Goal: Task Accomplishment & Management: Manage account settings

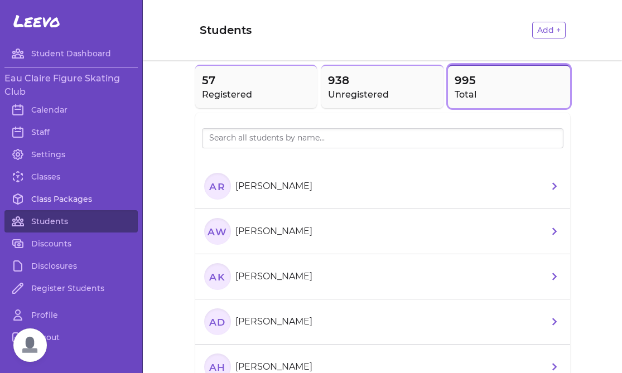
click at [55, 201] on link "Class Packages" at bounding box center [70, 199] width 133 height 22
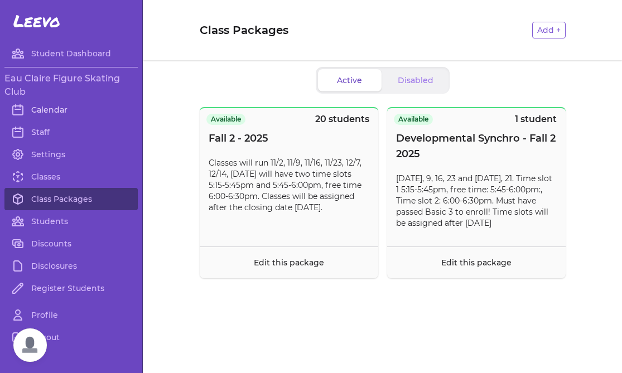
click at [68, 110] on link "Calendar" at bounding box center [70, 110] width 133 height 22
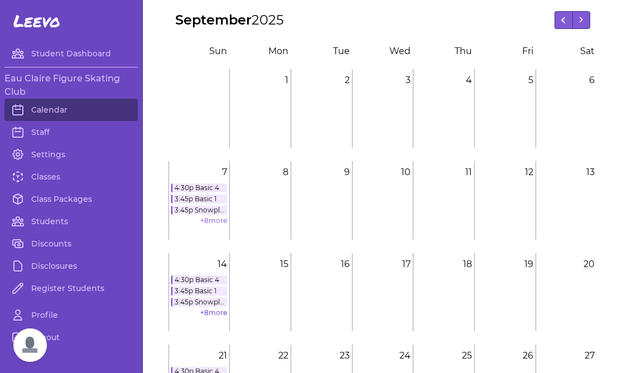
click at [214, 223] on link "+ 8 more" at bounding box center [213, 220] width 27 height 8
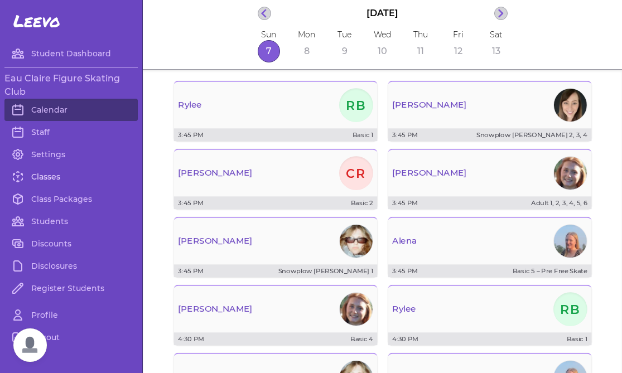
click at [55, 174] on link "Classes" at bounding box center [70, 177] width 133 height 22
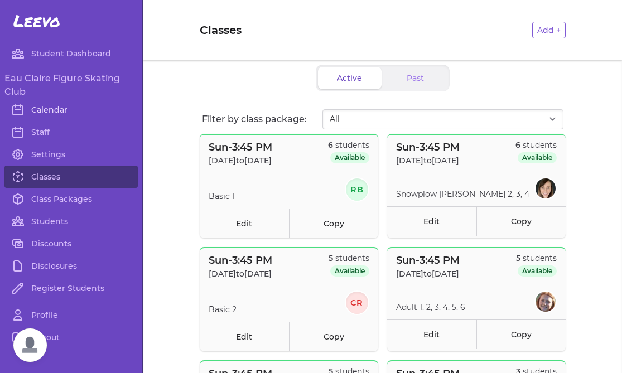
click at [56, 115] on link "Calendar" at bounding box center [70, 110] width 133 height 22
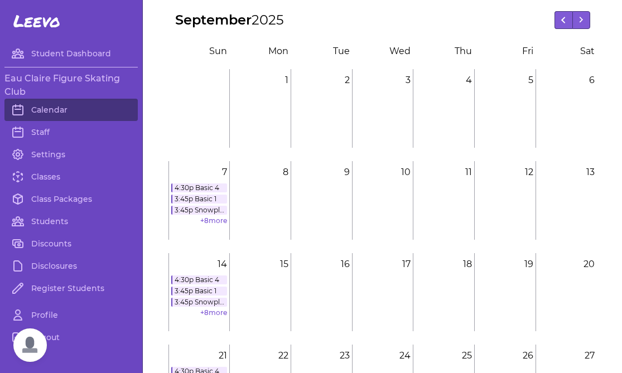
click at [206, 225] on div "4:30p Basic 4 3:45p Basic 1 3:45p Snowplow [PERSON_NAME] 2, 3, 4 + 8 more" at bounding box center [199, 206] width 56 height 45
click at [206, 223] on link "+ 8 more" at bounding box center [213, 220] width 27 height 8
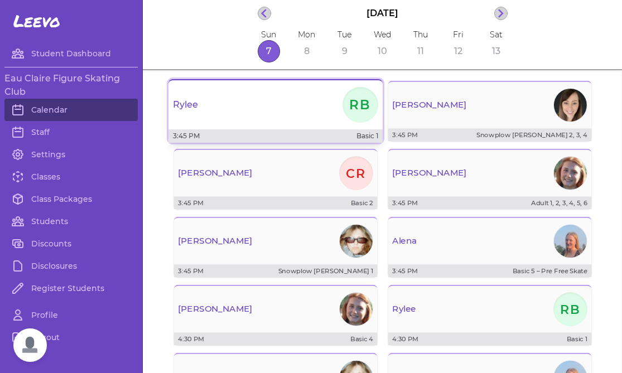
click at [244, 122] on div "[PERSON_NAME]" at bounding box center [276, 105] width 214 height 40
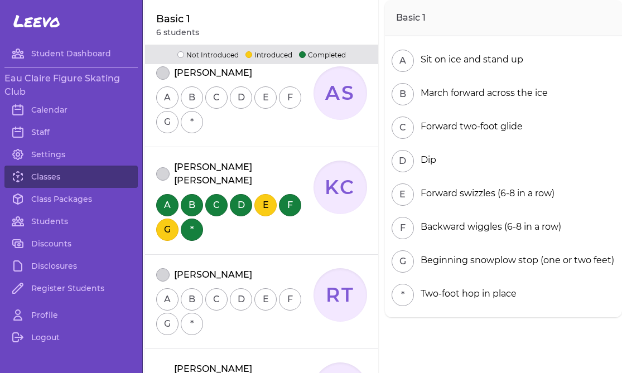
scroll to position [169, 0]
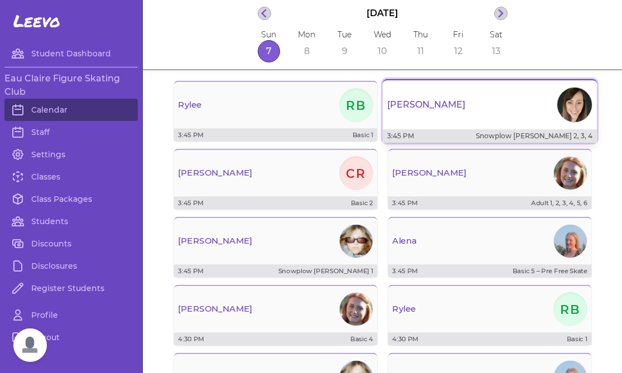
click at [459, 122] on div "[PERSON_NAME]" at bounding box center [490, 105] width 214 height 40
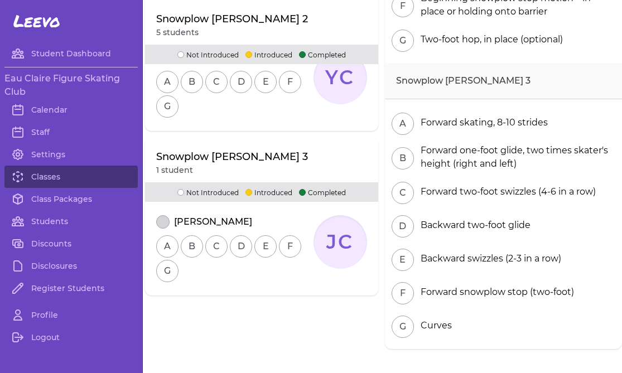
scroll to position [578, 0]
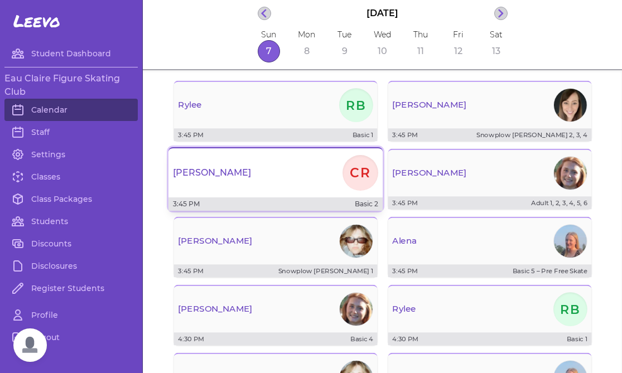
click at [243, 181] on div "[PERSON_NAME] CR" at bounding box center [276, 173] width 214 height 40
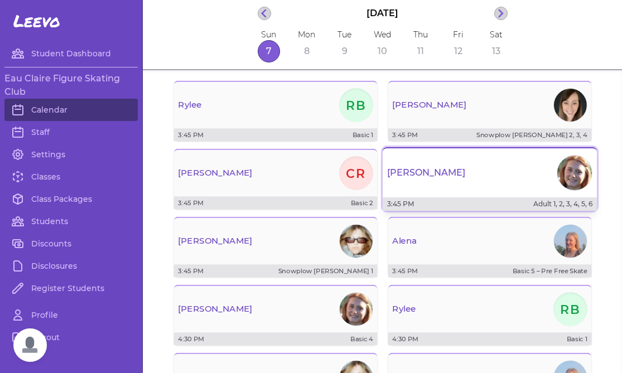
click at [446, 186] on div "[PERSON_NAME]" at bounding box center [490, 173] width 214 height 40
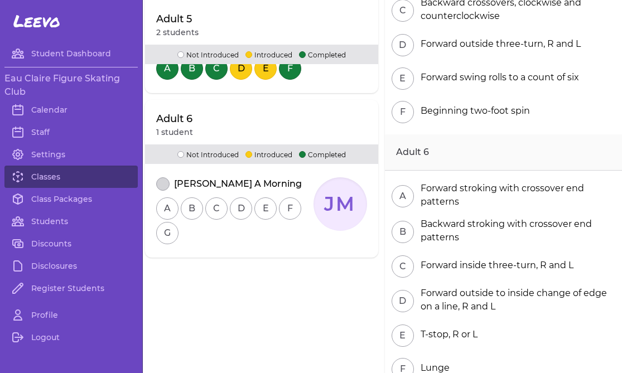
scroll to position [628, 0]
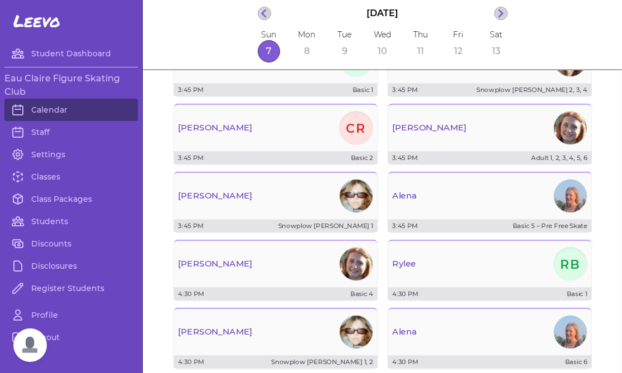
scroll to position [46, 0]
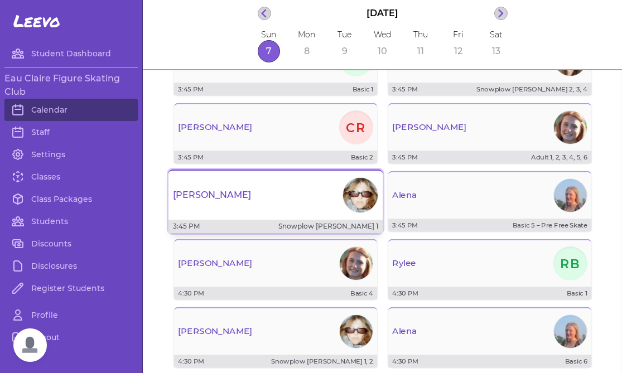
click at [310, 198] on div "[PERSON_NAME]" at bounding box center [276, 195] width 214 height 40
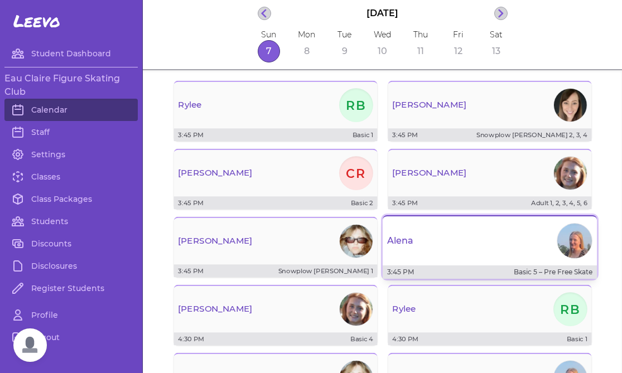
click at [453, 257] on div "Alena" at bounding box center [490, 241] width 214 height 40
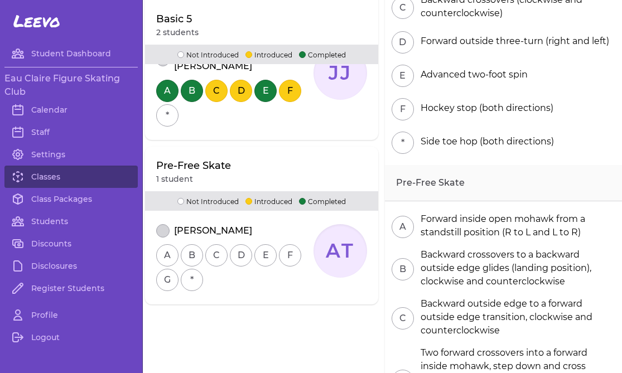
scroll to position [286, 0]
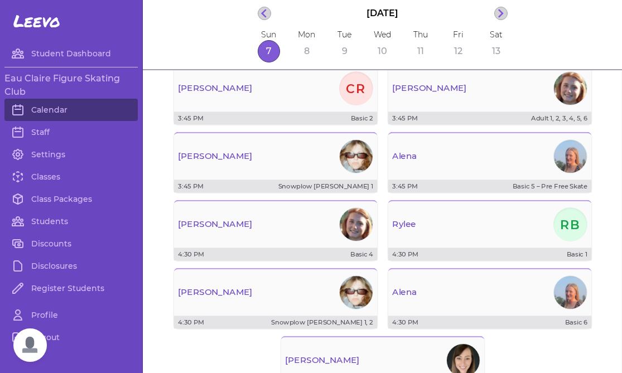
scroll to position [126, 0]
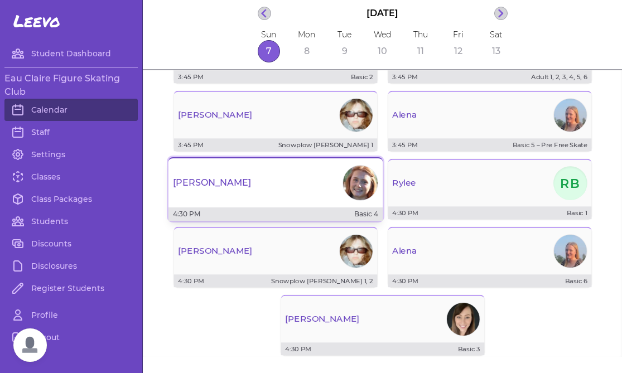
click at [239, 195] on div "[PERSON_NAME]" at bounding box center [276, 183] width 214 height 40
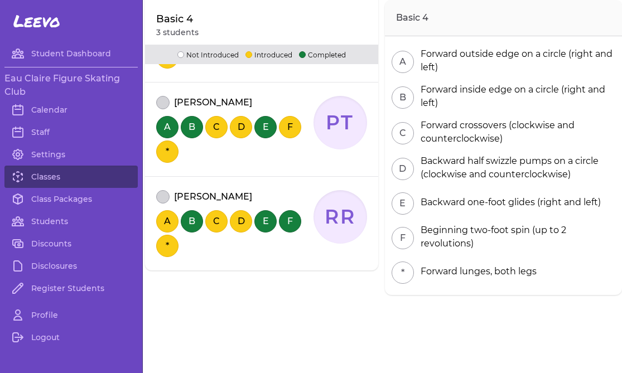
scroll to position [240, 0]
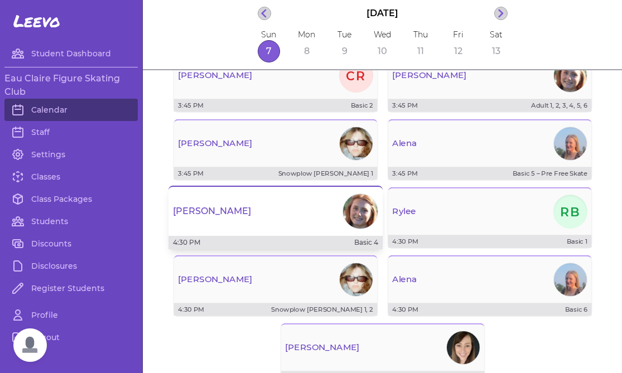
scroll to position [99, 0]
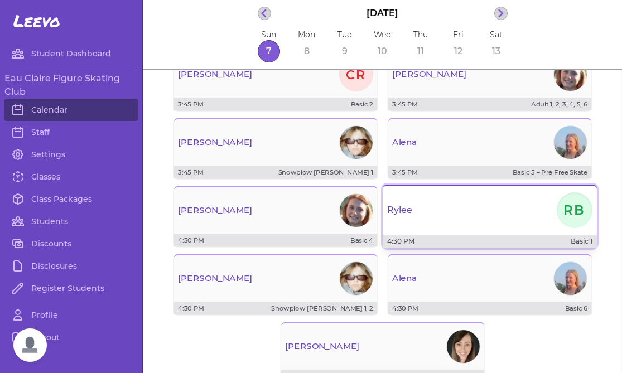
click at [460, 219] on div "[PERSON_NAME]" at bounding box center [490, 210] width 214 height 40
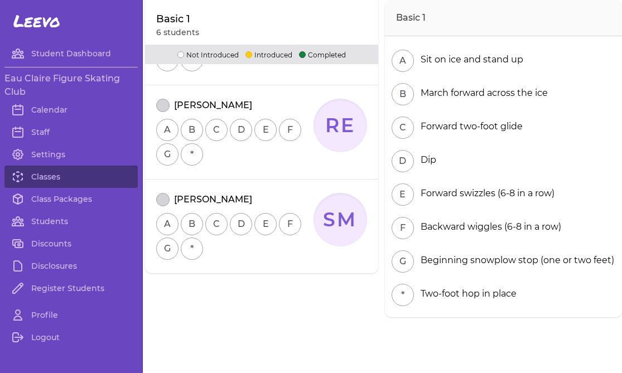
scroll to position [523, 0]
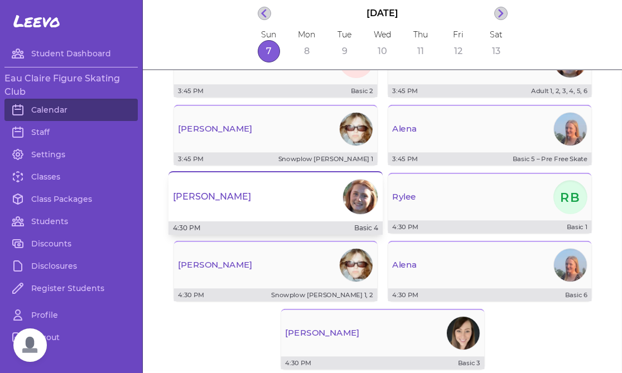
scroll to position [115, 0]
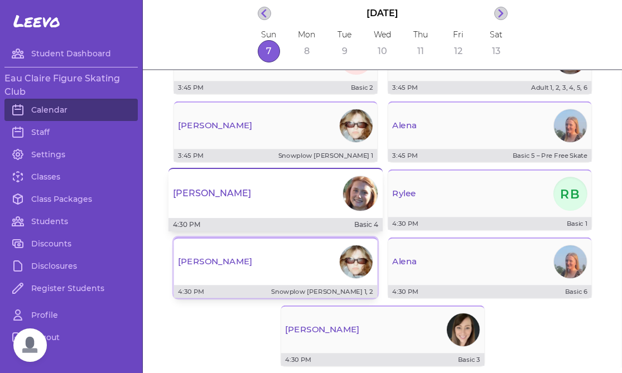
click at [336, 259] on div "[PERSON_NAME]" at bounding box center [276, 262] width 204 height 38
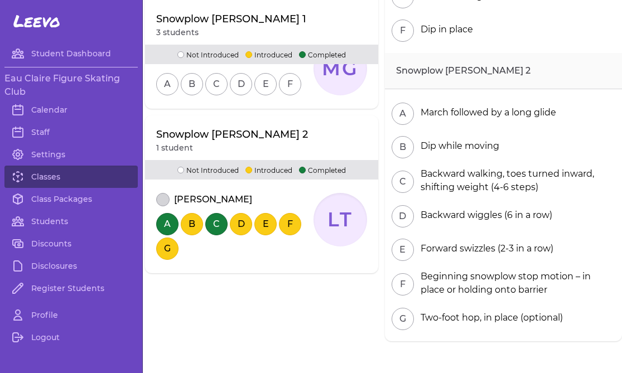
scroll to position [359, 0]
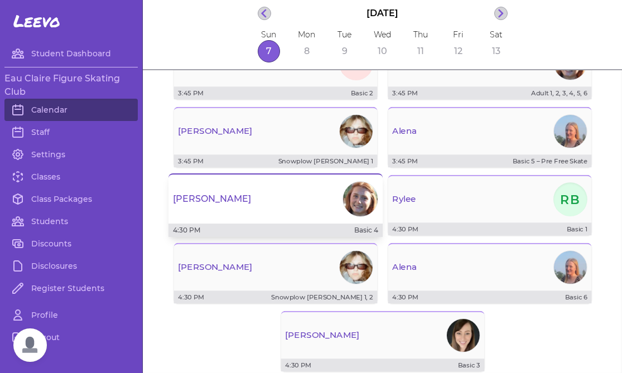
scroll to position [119, 0]
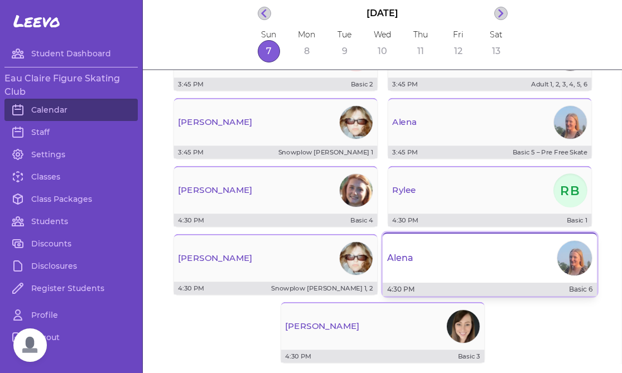
click at [494, 278] on div "Alena" at bounding box center [490, 258] width 214 height 40
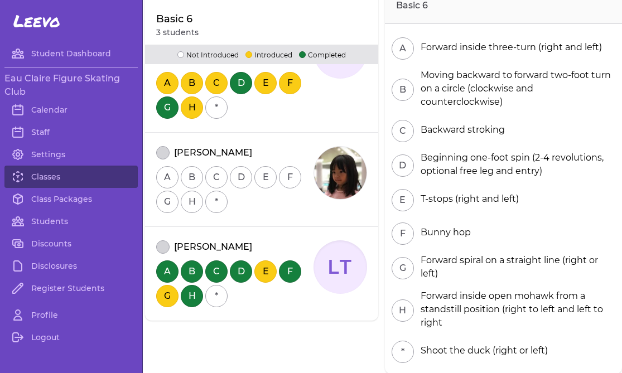
scroll to position [240, 0]
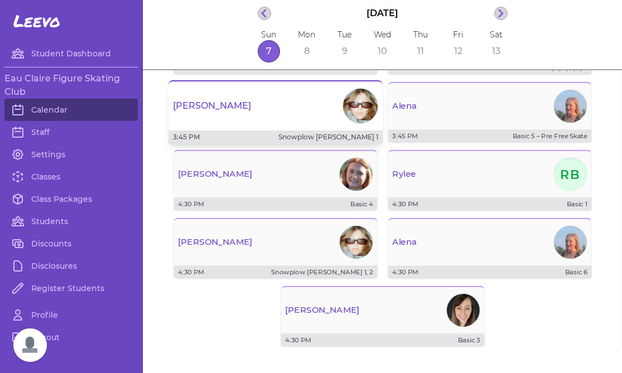
scroll to position [139, 0]
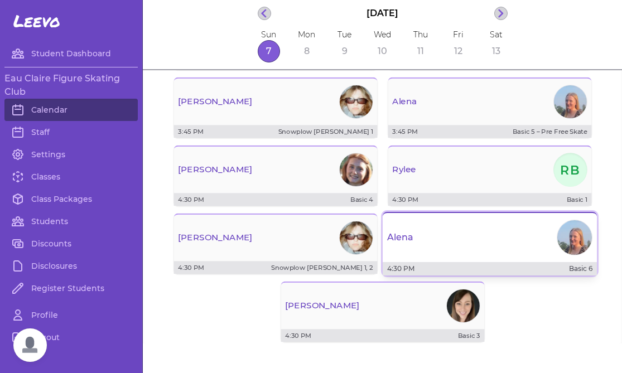
click at [511, 248] on div "Alena" at bounding box center [490, 238] width 214 height 40
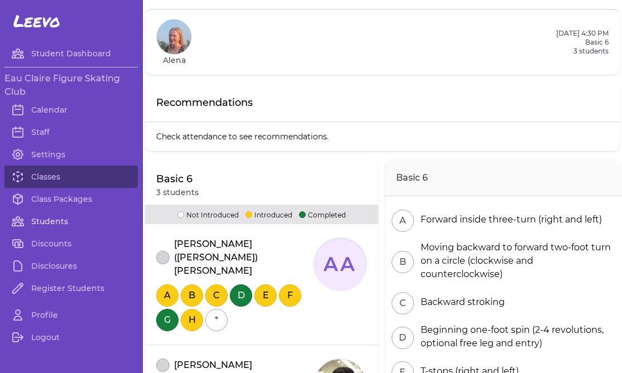
click at [51, 225] on link "Students" at bounding box center [70, 221] width 133 height 22
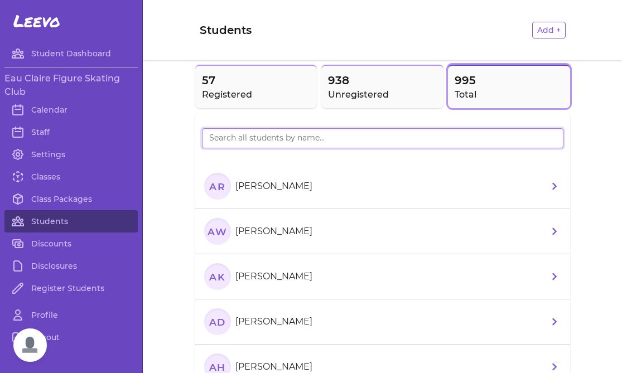
click at [246, 135] on input "search" at bounding box center [383, 138] width 362 height 20
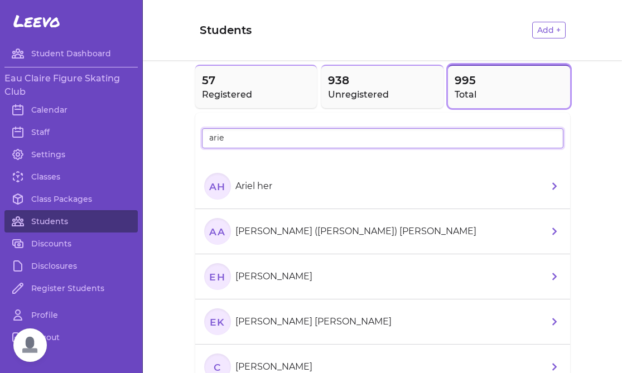
type input "arie"
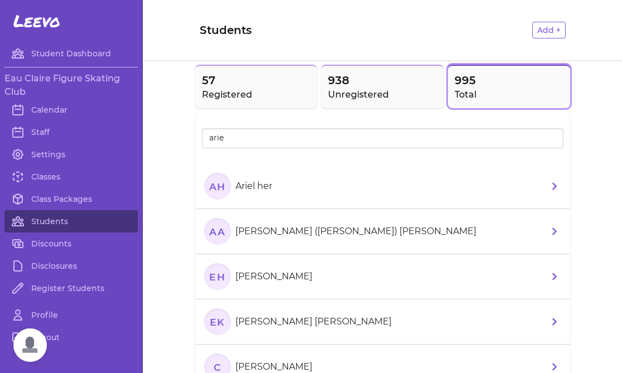
click at [283, 230] on p "[PERSON_NAME] ([PERSON_NAME]) [PERSON_NAME]" at bounding box center [355, 231] width 241 height 13
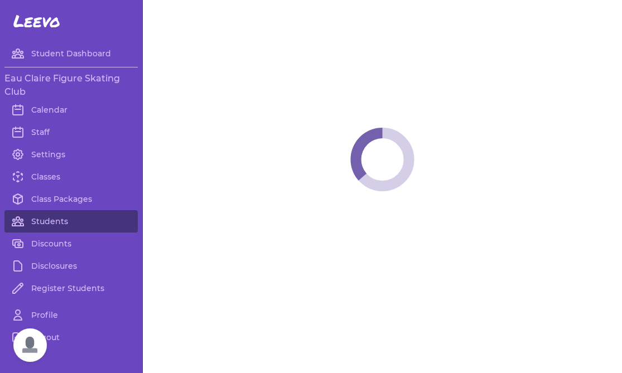
select select "WI"
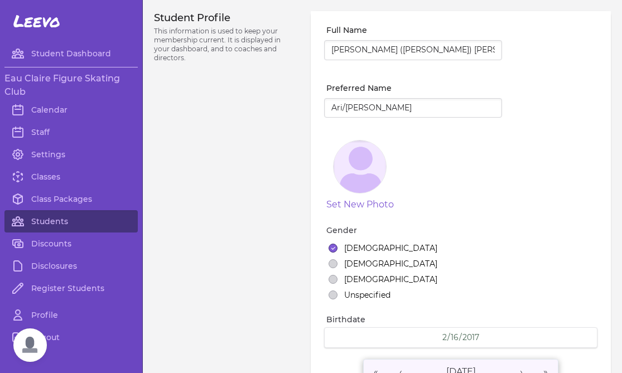
select select "6"
click at [376, 49] on input "[PERSON_NAME] ([PERSON_NAME]) [PERSON_NAME]" at bounding box center [413, 50] width 178 height 20
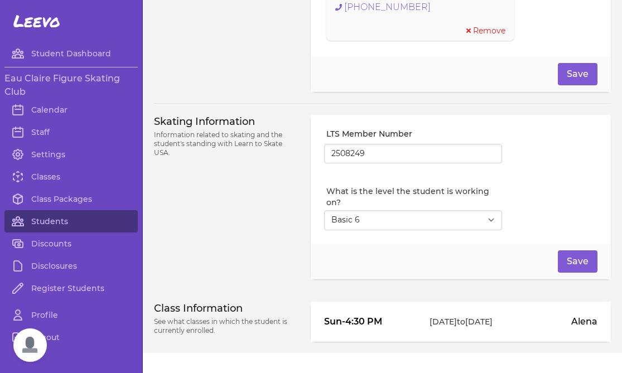
scroll to position [917, 0]
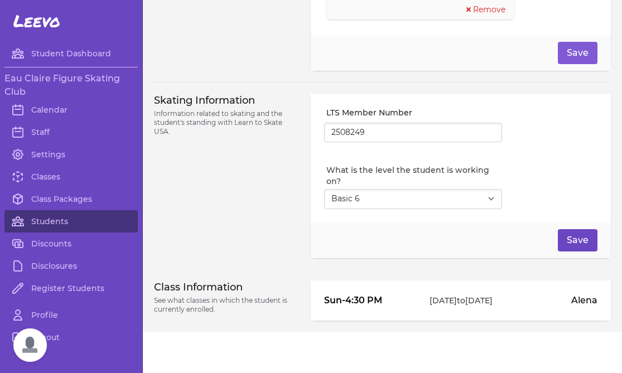
type input "[PERSON_NAME]"
click at [575, 229] on button "Save" at bounding box center [578, 240] width 40 height 22
click at [49, 115] on link "Calendar" at bounding box center [70, 110] width 133 height 22
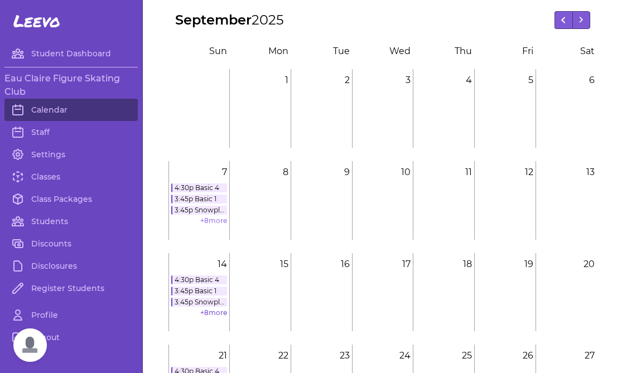
click at [215, 224] on link "+ 8 more" at bounding box center [213, 220] width 27 height 8
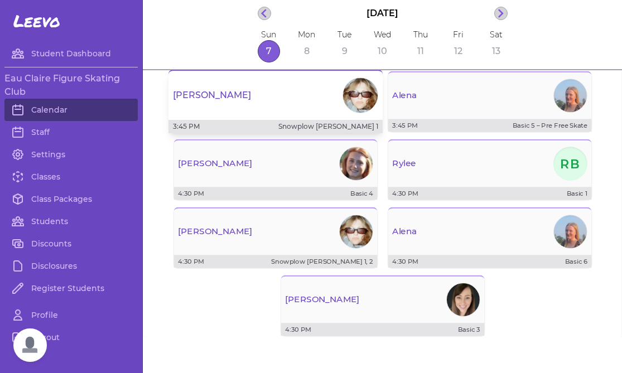
scroll to position [163, 0]
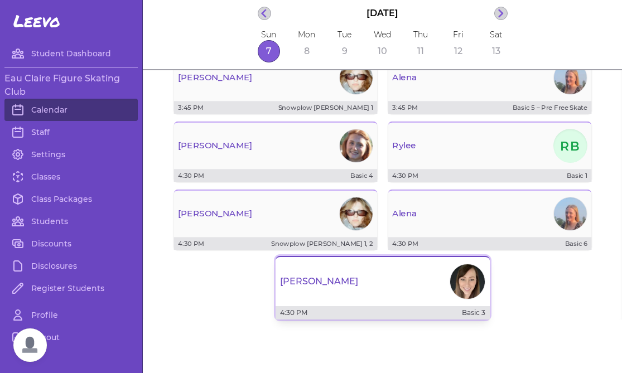
click at [393, 279] on div "[PERSON_NAME]" at bounding box center [383, 282] width 214 height 40
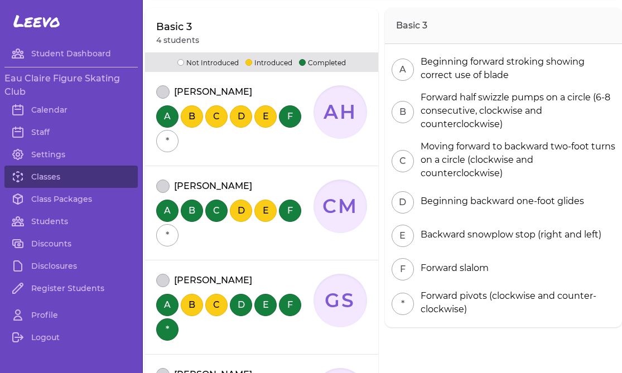
scroll to position [153, 0]
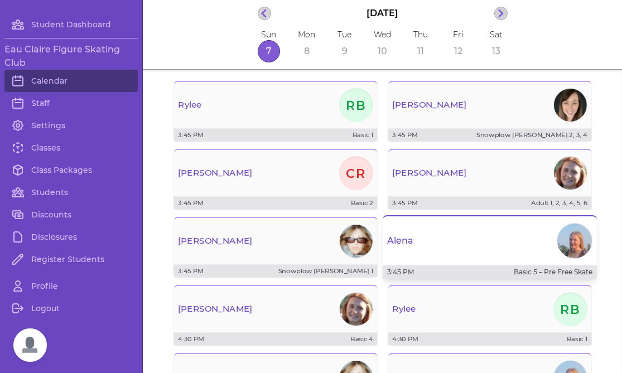
scroll to position [1, 0]
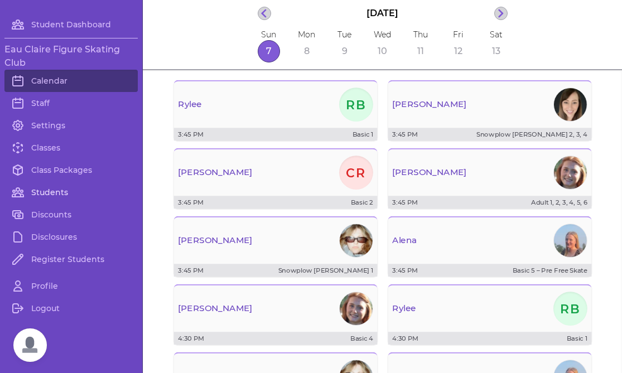
click at [55, 185] on link "Students" at bounding box center [70, 192] width 133 height 22
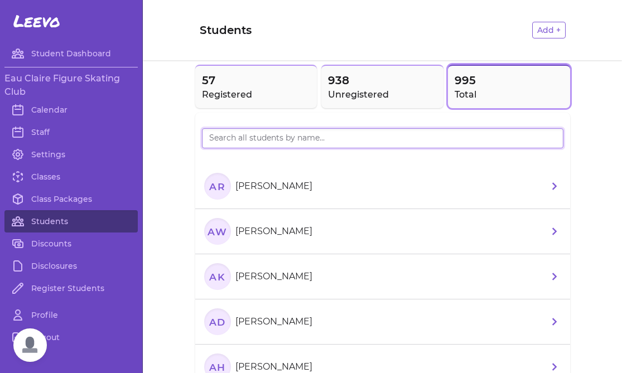
click at [243, 138] on input "search" at bounding box center [383, 138] width 362 height 20
type input "Christo"
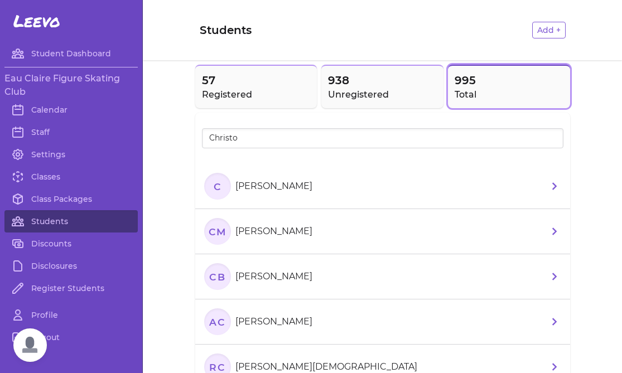
click at [297, 187] on li "[PERSON_NAME]" at bounding box center [382, 186] width 375 height 45
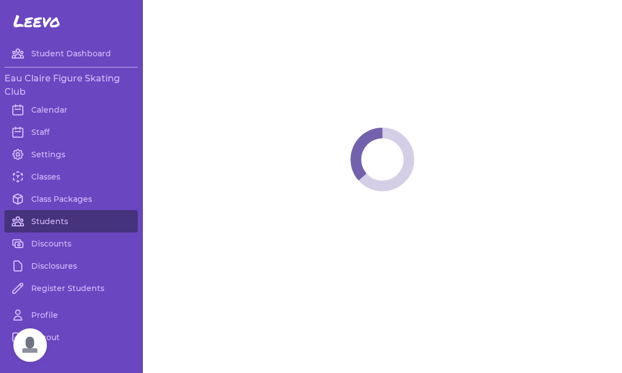
select select "WI"
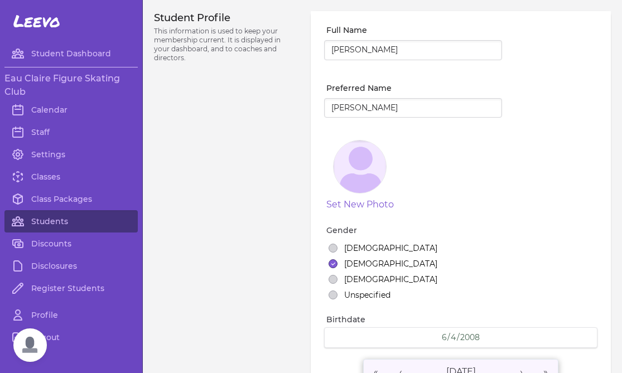
select select "18"
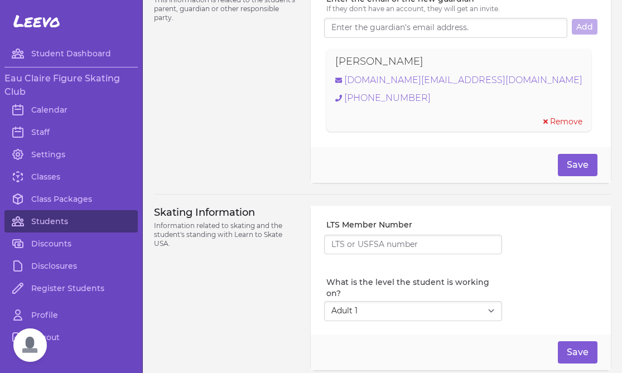
scroll to position [812, 0]
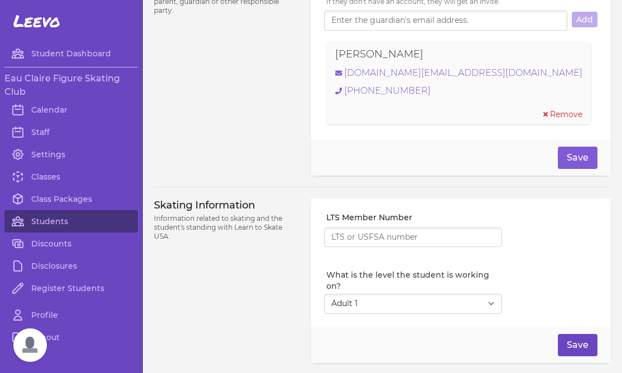
type input "[PERSON_NAME]([PERSON_NAME]("
click at [581, 334] on button "Save" at bounding box center [578, 345] width 40 height 22
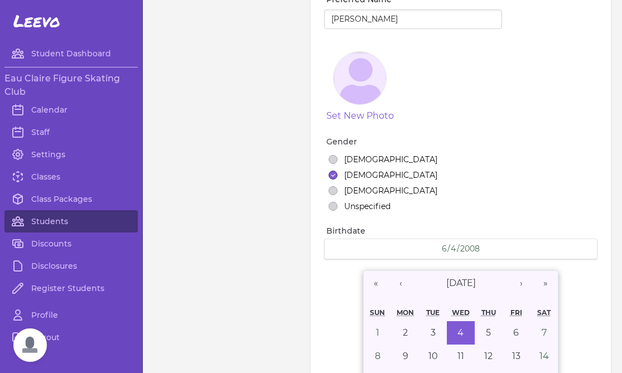
scroll to position [0, 0]
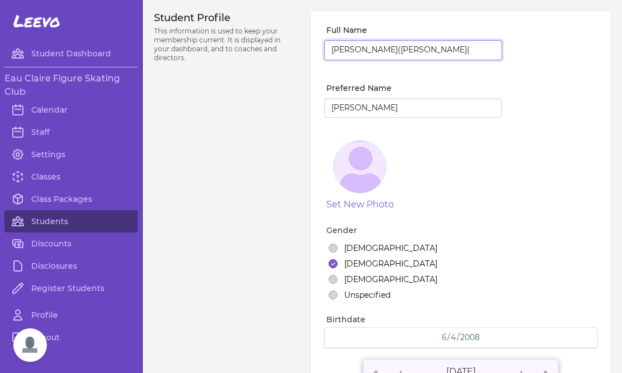
click at [417, 48] on input "[PERSON_NAME]([PERSON_NAME](" at bounding box center [413, 50] width 178 height 20
type input "[PERSON_NAME]([PERSON_NAME])"
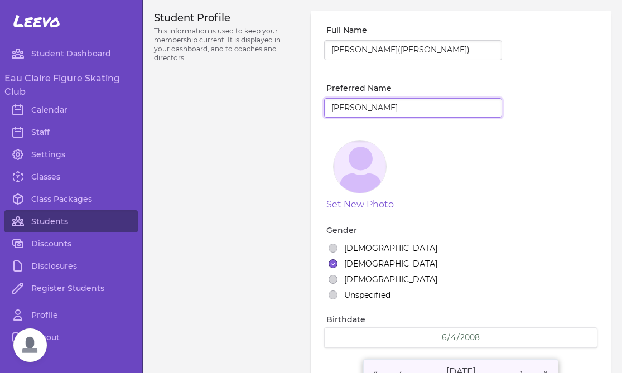
click at [439, 113] on input "[PERSON_NAME]" at bounding box center [413, 108] width 178 height 20
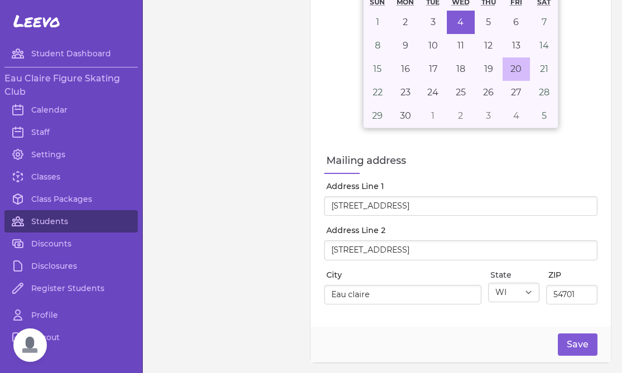
scroll to position [460, 0]
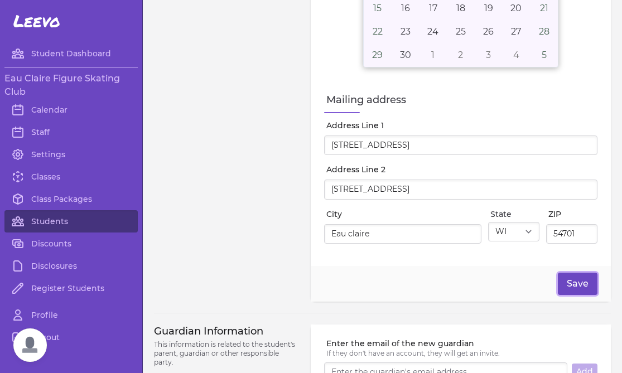
click at [575, 285] on button "Save" at bounding box center [578, 284] width 40 height 22
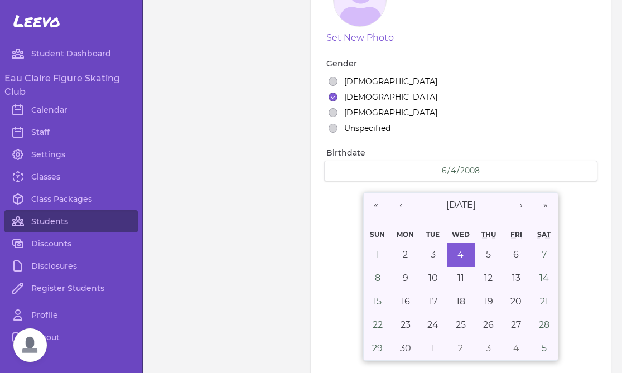
scroll to position [0, 0]
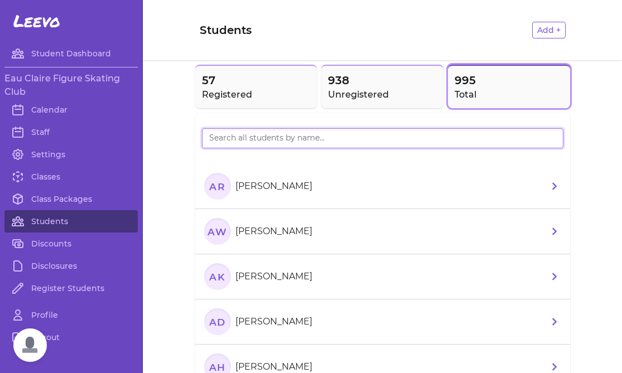
click at [272, 136] on input "search" at bounding box center [383, 138] width 362 height 20
type input "Goem"
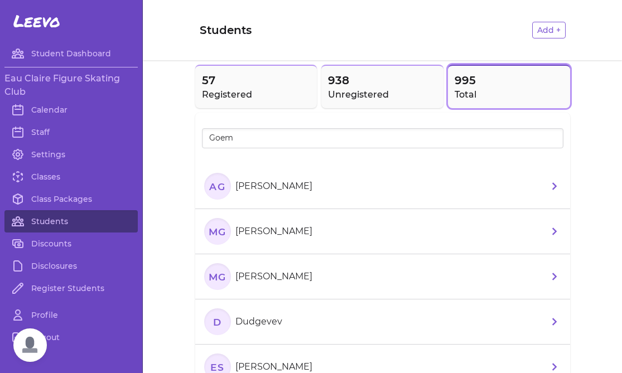
click at [445, 200] on li "AG [PERSON_NAME]" at bounding box center [382, 186] width 375 height 45
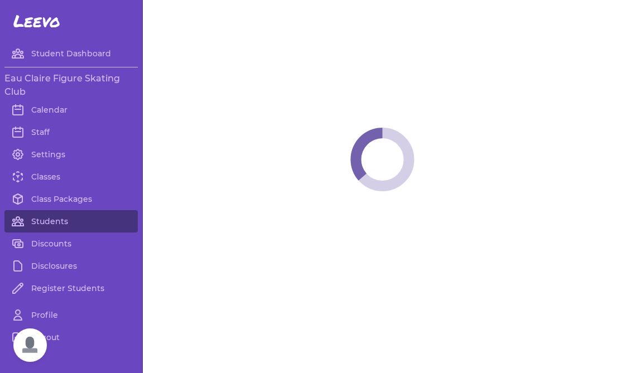
select select "WI"
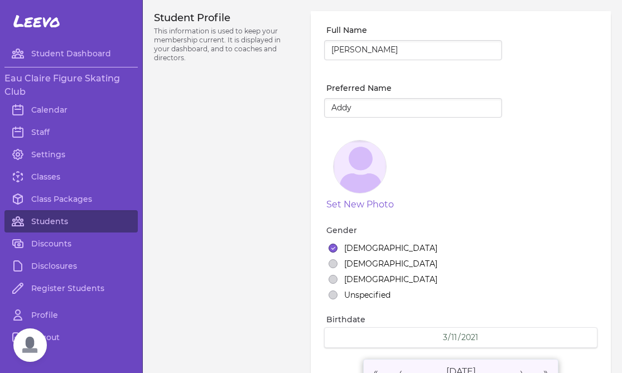
select select "7"
click at [359, 50] on input "[PERSON_NAME]" at bounding box center [413, 50] width 178 height 20
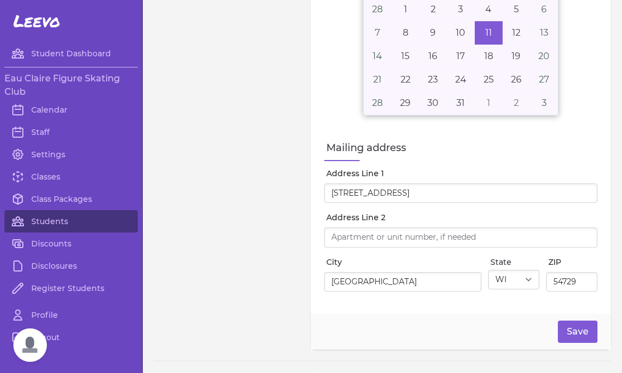
scroll to position [423, 0]
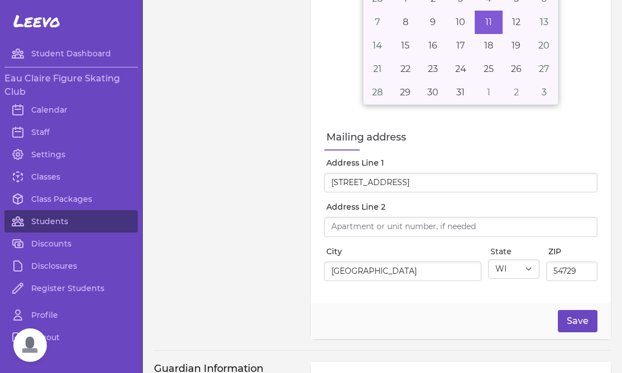
type input "[PERSON_NAME]([PERSON_NAME]) [PERSON_NAME]"
click at [571, 314] on button "Save" at bounding box center [578, 321] width 40 height 22
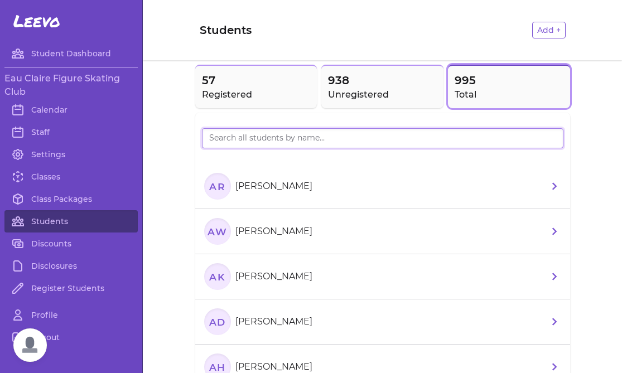
click at [235, 140] on input "search" at bounding box center [383, 138] width 362 height 20
type input "[PERSON_NAME]"
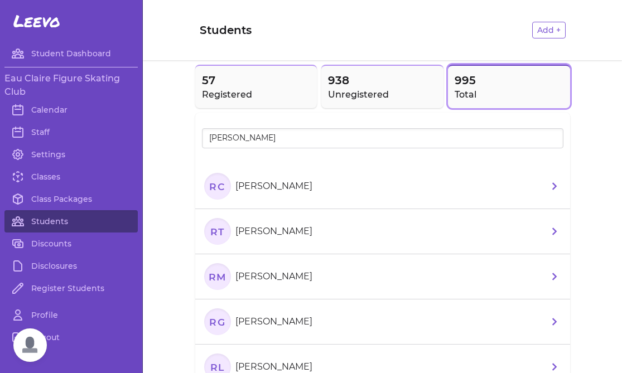
click at [278, 235] on p "[PERSON_NAME]" at bounding box center [273, 231] width 77 height 13
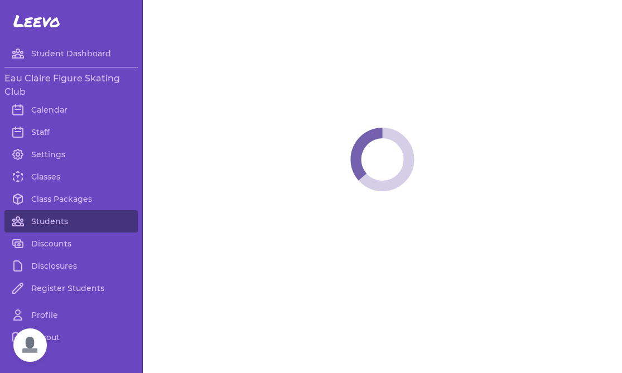
select select "WI"
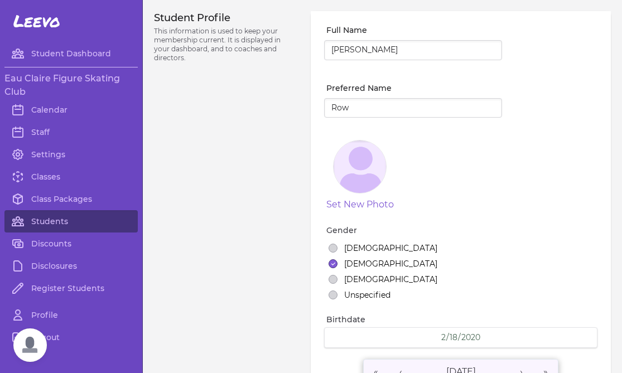
select select "1"
click at [363, 51] on input "[PERSON_NAME]" at bounding box center [413, 50] width 178 height 20
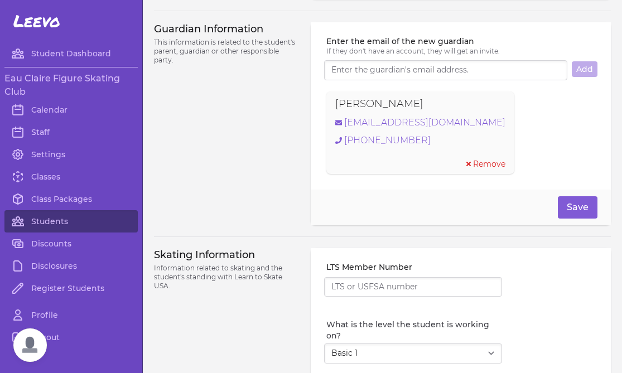
scroll to position [781, 0]
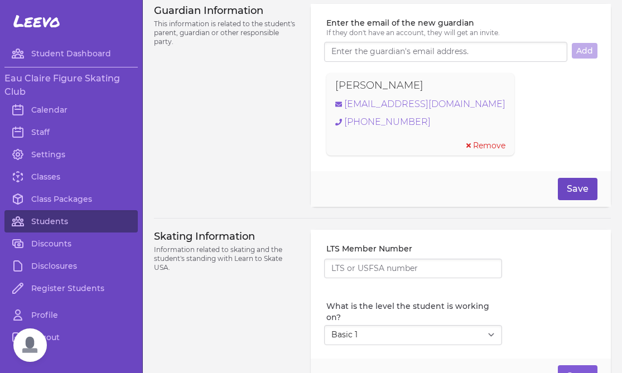
type input "Rowan(Row) [PERSON_NAME]"
click at [567, 185] on button "Save" at bounding box center [578, 189] width 40 height 22
click at [27, 345] on span "Open chat" at bounding box center [29, 345] width 33 height 33
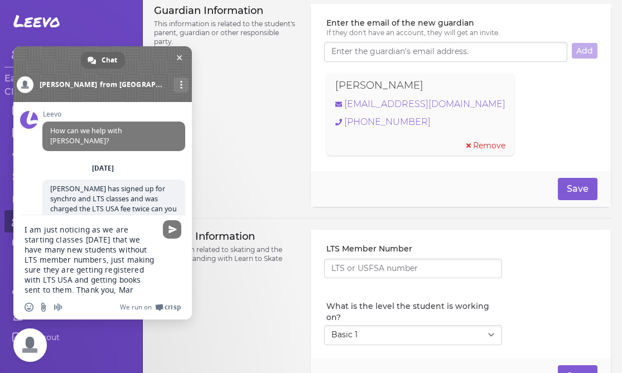
type textarea "I am just noticing as we are starting classes [DATE] that we have many new stud…"
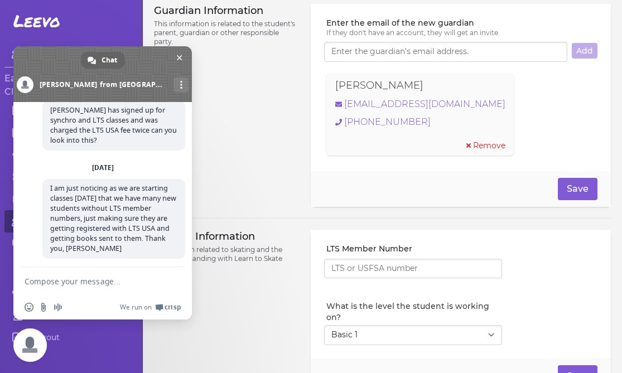
scroll to position [66, 0]
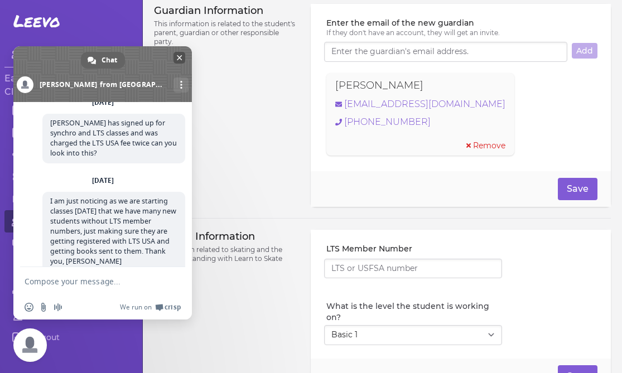
click at [180, 57] on span "Close chat" at bounding box center [180, 58] width 6 height 6
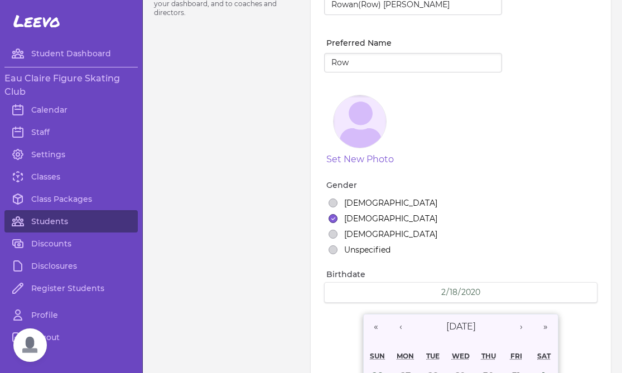
scroll to position [0, 0]
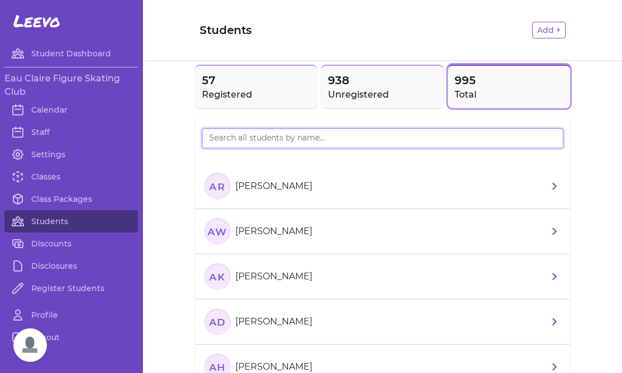
click at [229, 136] on input "search" at bounding box center [383, 138] width 362 height 20
type input "[PERSON_NAME]"
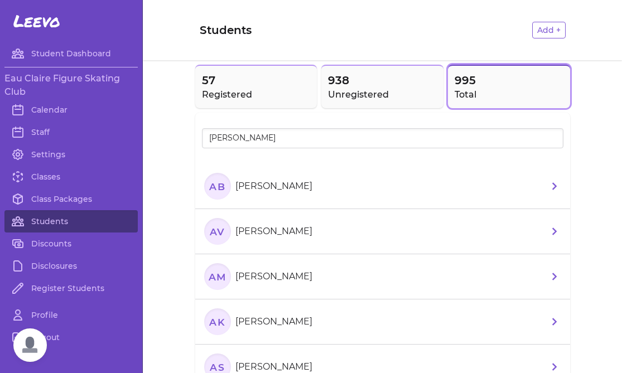
click at [337, 240] on li "AV [PERSON_NAME]" at bounding box center [382, 231] width 375 height 45
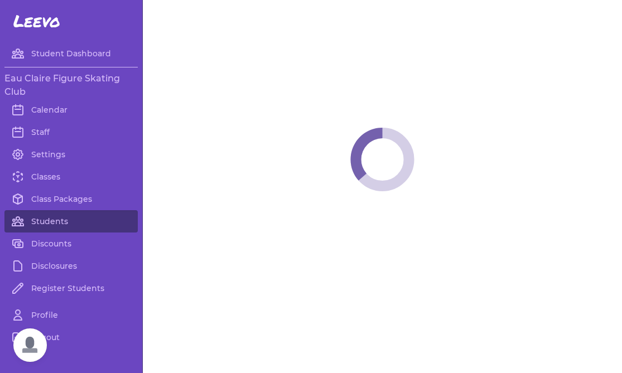
select select "WI"
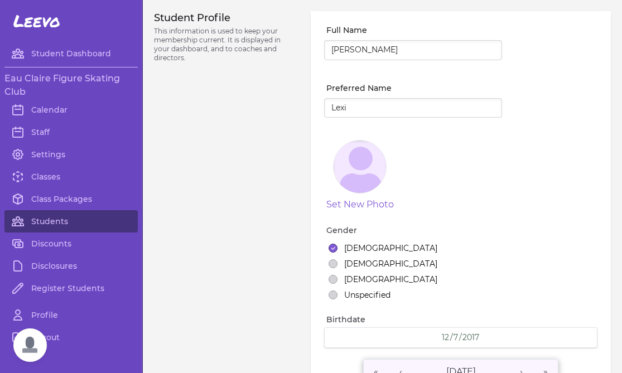
select select "1"
click at [353, 52] on input "[PERSON_NAME]" at bounding box center [413, 50] width 178 height 20
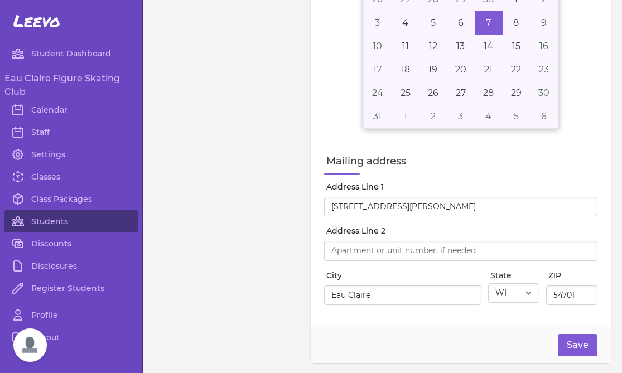
scroll to position [431, 0]
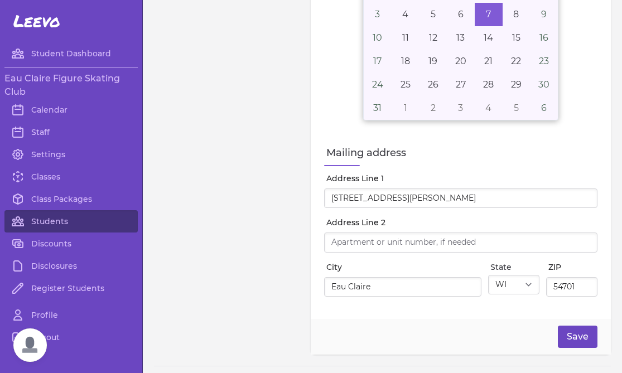
type input "[PERSON_NAME](Lexi) Vaka"
click at [578, 329] on button "Save" at bounding box center [578, 337] width 40 height 22
click at [579, 343] on button "Save" at bounding box center [578, 337] width 40 height 22
click at [70, 224] on link "Students" at bounding box center [70, 221] width 133 height 22
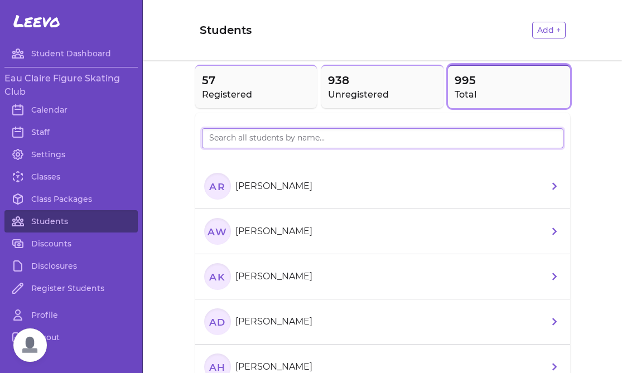
click at [274, 140] on input "search" at bounding box center [383, 138] width 362 height 20
type input "[PERSON_NAME]"
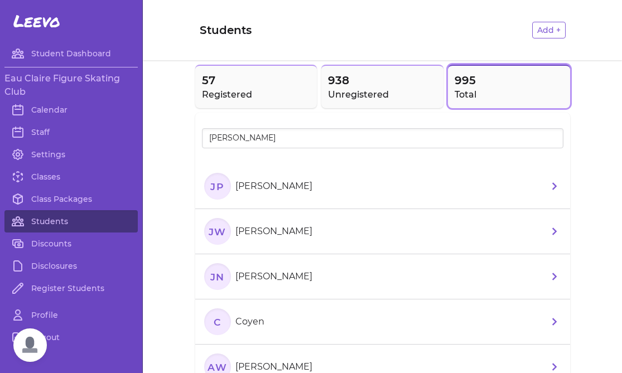
click at [308, 234] on p "[PERSON_NAME]" at bounding box center [273, 231] width 77 height 13
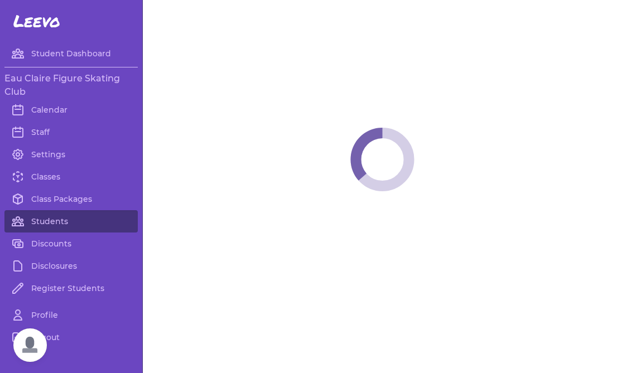
select select "WI"
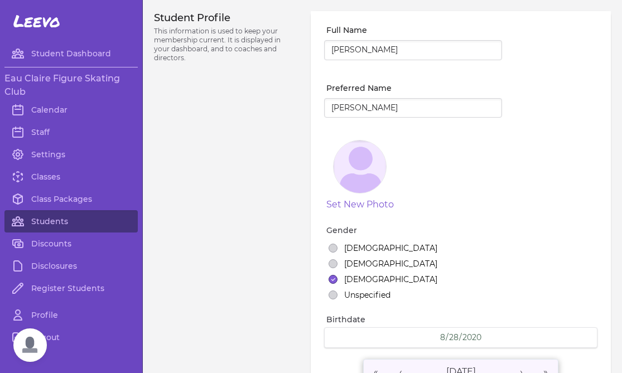
select select "7"
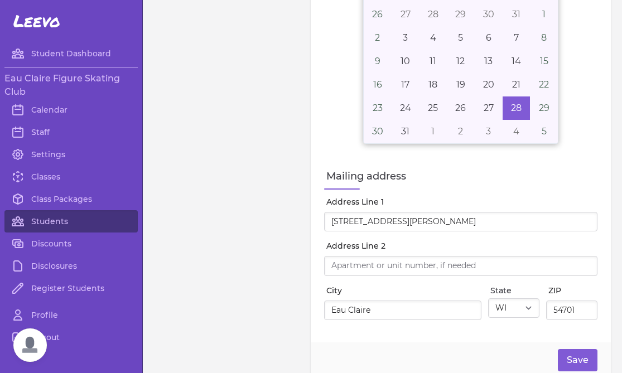
scroll to position [504, 0]
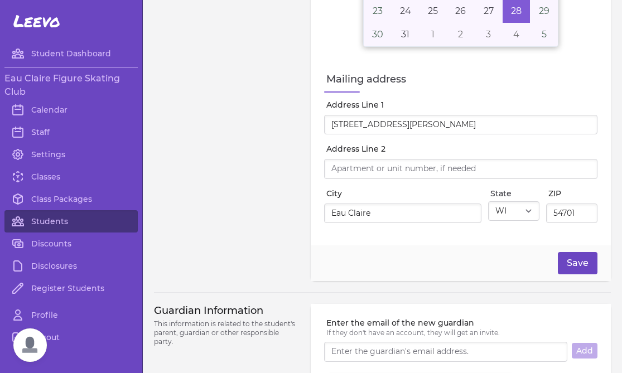
type input "[PERSON_NAME](they/them)"
click at [587, 268] on button "Save" at bounding box center [578, 263] width 40 height 22
click at [57, 110] on link "Calendar" at bounding box center [70, 110] width 133 height 22
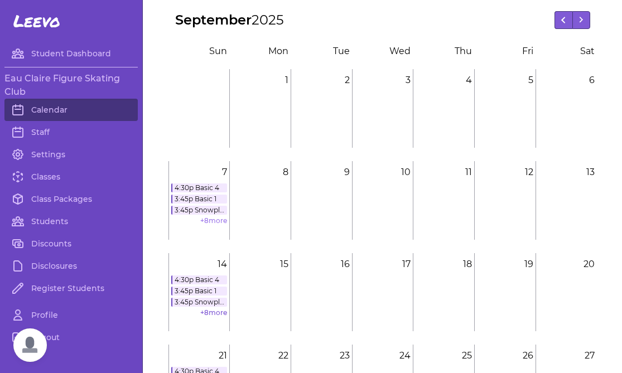
click at [211, 221] on link "+ 8 more" at bounding box center [213, 220] width 27 height 8
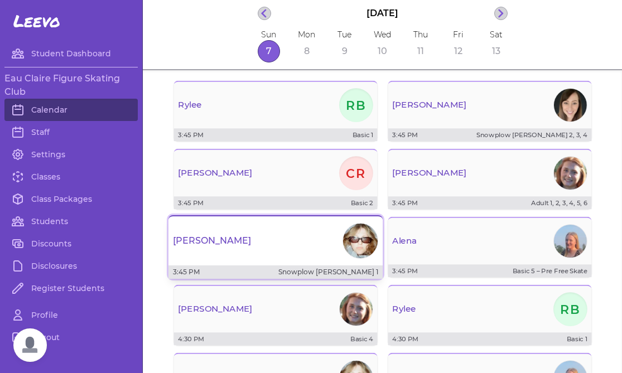
click at [229, 256] on div "[PERSON_NAME]" at bounding box center [276, 241] width 214 height 40
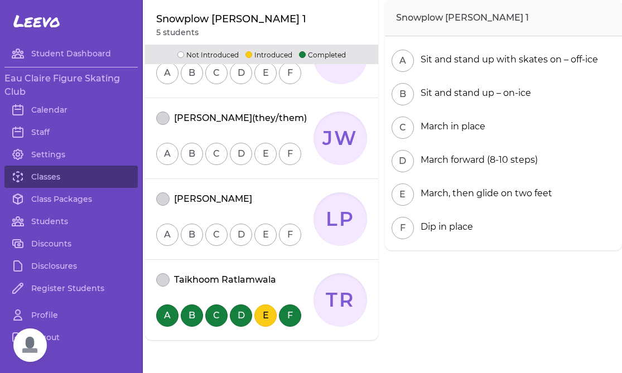
scroll to position [304, 0]
click at [66, 177] on link "Classes" at bounding box center [70, 177] width 133 height 22
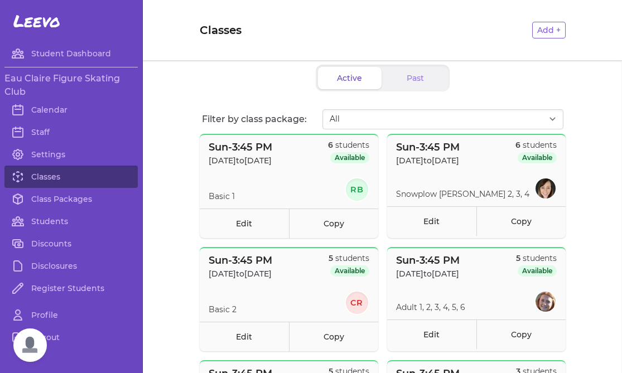
click at [460, 184] on section "Snowplow [PERSON_NAME] 2, 3, 4" at bounding box center [476, 188] width 179 height 22
click at [442, 220] on link "Edit" at bounding box center [431, 221] width 89 height 30
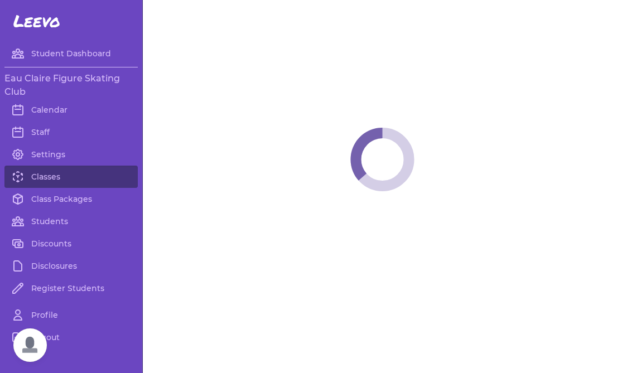
select select "0"
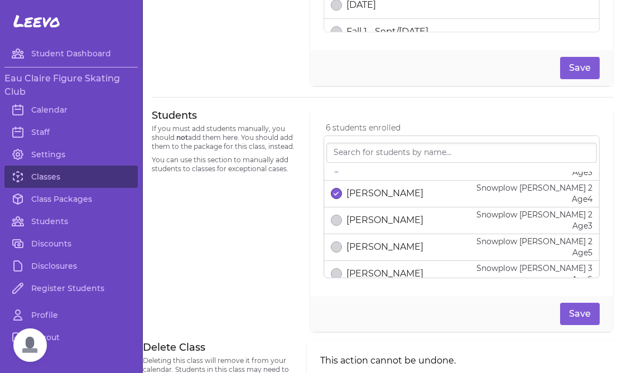
scroll to position [126, 0]
